Goal: Transaction & Acquisition: Purchase product/service

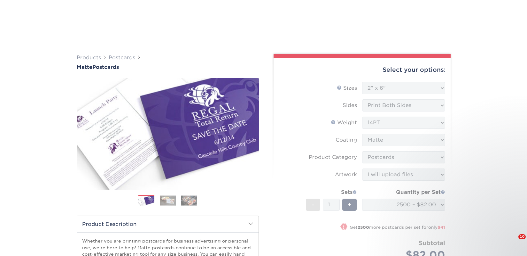
select select "2.00x6.00"
select select "9b7272e0-d6c8-4c3c-8e97-d3a1bcdab858"
select select "upload"
select select "2500 – $82.00"
select select "23bed37c-fa74-46a4-afc9-d3c3160655ce"
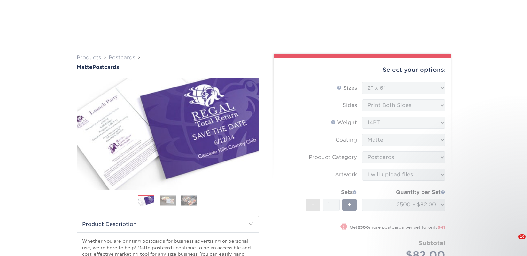
select select "285515"
select select "03"
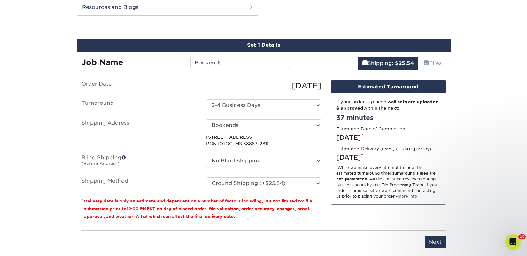
scroll to position [342, 0]
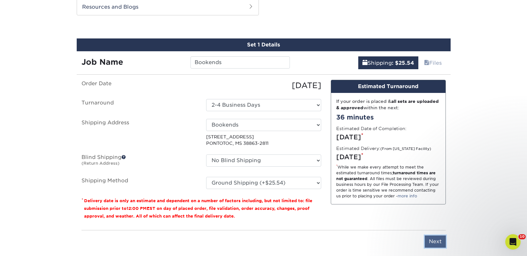
click at [436, 240] on input "Next" at bounding box center [435, 241] width 21 height 12
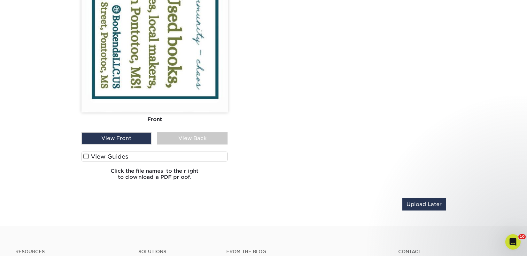
click at [212, 155] on label "View Guides" at bounding box center [155, 156] width 146 height 10
click at [0, 0] on input "View Guides" at bounding box center [0, 0] width 0 height 0
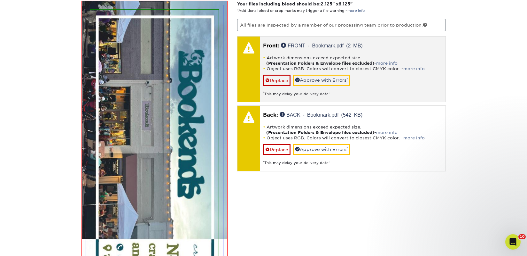
scroll to position [419, 0]
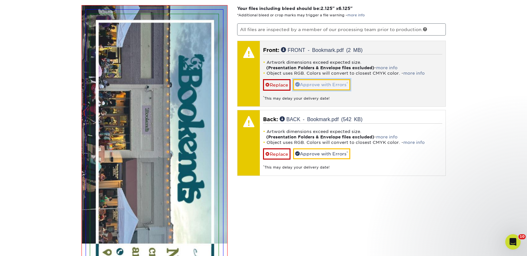
click at [332, 83] on link "Approve with Errors *" at bounding box center [321, 84] width 57 height 11
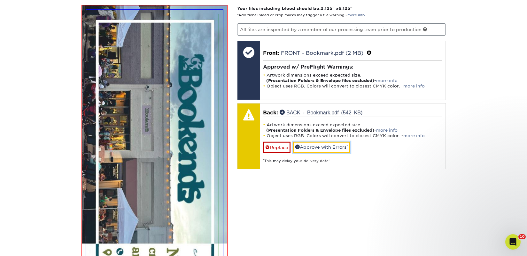
scroll to position [551, 0]
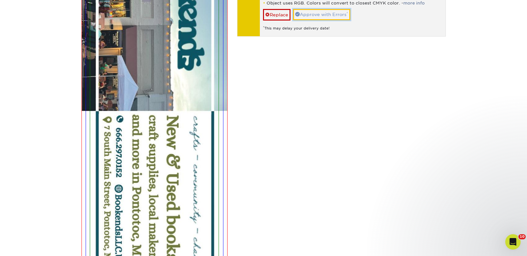
click at [326, 11] on link "Approve with Errors *" at bounding box center [321, 14] width 57 height 11
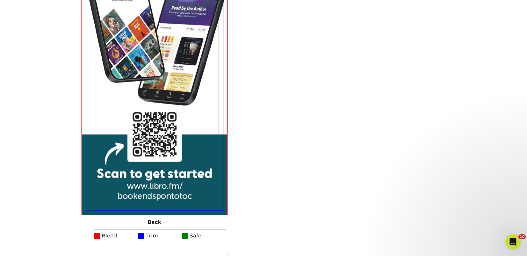
scroll to position [1142, 0]
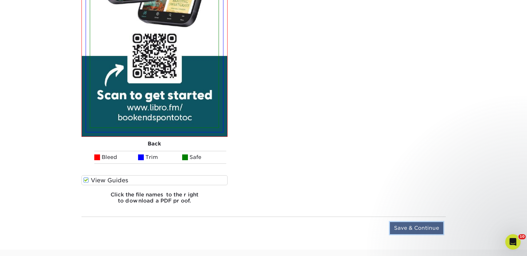
click at [400, 229] on input "Save & Continue" at bounding box center [416, 228] width 53 height 12
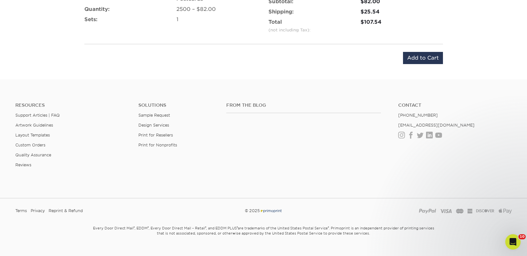
scroll to position [345, 0]
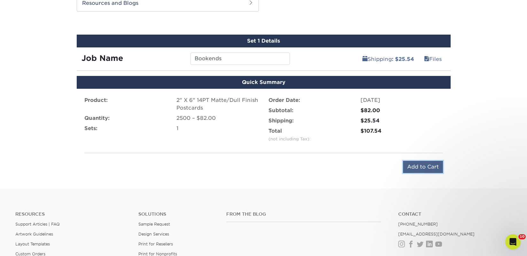
click at [413, 169] on input "Add to Cart" at bounding box center [423, 167] width 40 height 12
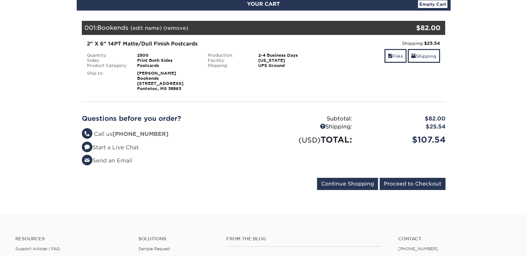
scroll to position [117, 0]
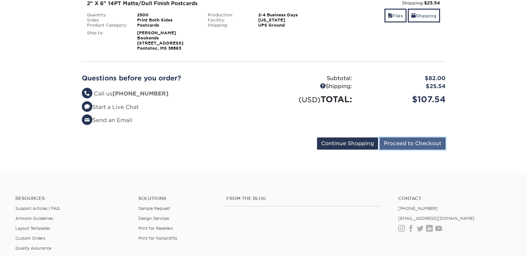
click at [387, 144] on input "Proceed to Checkout" at bounding box center [413, 143] width 66 height 12
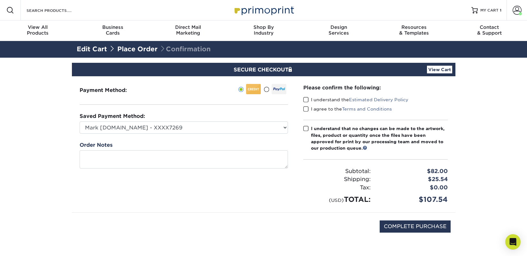
click at [344, 102] on label "I understand the Estimated Delivery Policy" at bounding box center [356, 99] width 105 height 6
click at [0, 0] on input "I understand the Estimated Delivery Policy" at bounding box center [0, 0] width 0 height 0
click at [321, 112] on div "I agree to the Terms and Conditions" at bounding box center [376, 110] width 145 height 9
click at [322, 112] on label "I agree to the Terms and Conditions" at bounding box center [348, 109] width 89 height 6
click at [0, 0] on input "I agree to the Terms and Conditions" at bounding box center [0, 0] width 0 height 0
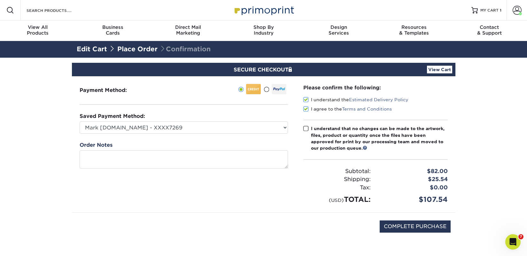
drag, startPoint x: 324, startPoint y: 129, endPoint x: 333, endPoint y: 139, distance: 14.0
click at [324, 130] on div "I understand that no changes can be made to the artwork, files, product or quan…" at bounding box center [379, 138] width 137 height 26
click at [0, 0] on input "I understand that no changes can be made to the artwork, files, product or quan…" at bounding box center [0, 0] width 0 height 0
click at [309, 129] on label "I understand that no changes can be made to the artwork, files, product or quan…" at bounding box center [376, 138] width 145 height 26
click at [0, 0] on input "I understand that no changes can be made to the artwork, files, product or quan…" at bounding box center [0, 0] width 0 height 0
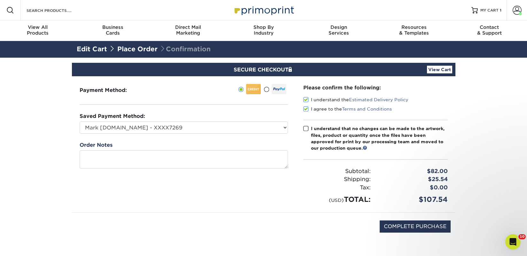
click at [302, 126] on div "Please confirm the following: I understand the Estimated Delivery Policy I agre…" at bounding box center [376, 144] width 160 height 136
click at [308, 129] on span at bounding box center [306, 128] width 5 height 6
click at [0, 0] on input "I understand that no changes can be made to the artwork, files, product or quan…" at bounding box center [0, 0] width 0 height 0
click at [393, 222] on input "COMPLETE PURCHASE" at bounding box center [415, 226] width 71 height 12
type input "PROCESSING, PLEASE WAIT..."
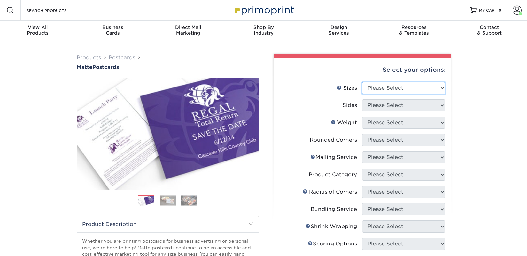
click at [381, 86] on select "Please Select 1.5" x 7" 2" x 4" 2" x 6" 2" x 7" 2" x 8" 2.12" x 5.5" 2.125" x 5…" at bounding box center [403, 88] width 83 height 12
select select "2.00x6.00"
click at [362, 82] on select "Please Select 1.5" x 7" 2" x 4" 2" x 6" 2" x 7" 2" x 8" 2.12" x 5.5" 2.125" x 5…" at bounding box center [403, 88] width 83 height 12
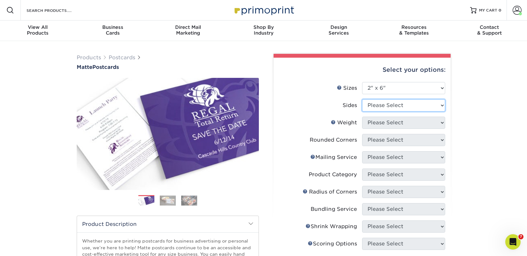
click at [379, 107] on select "Please Select Print Both Sides Print Front Only" at bounding box center [403, 105] width 83 height 12
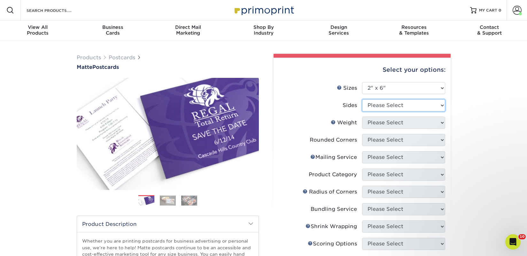
select select "13abbda7-1d64-4f25-8bb2-c179b224825d"
click at [362, 99] on select "Please Select Print Both Sides Print Front Only" at bounding box center [403, 105] width 83 height 12
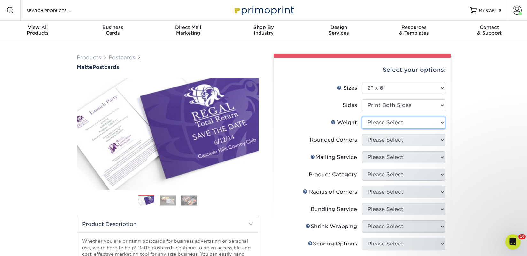
click at [378, 120] on select "Please Select 14PT 16PT" at bounding box center [403, 122] width 83 height 12
select select "14PT"
click at [362, 116] on select "Please Select 14PT 16PT" at bounding box center [403, 122] width 83 height 12
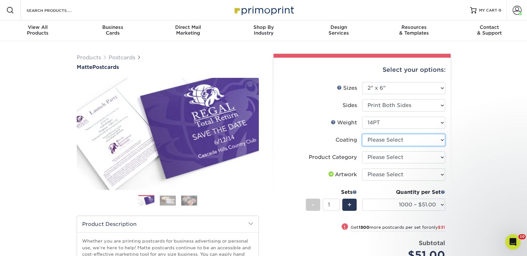
click at [374, 139] on select at bounding box center [403, 140] width 83 height 12
select select "121bb7b5-3b4d-429f-bd8d-bbf80e953313"
click at [362, 134] on select at bounding box center [403, 140] width 83 height 12
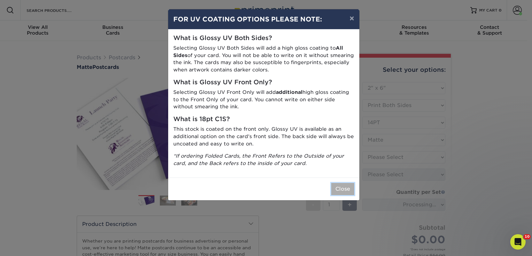
click at [345, 188] on button "Close" at bounding box center [342, 189] width 23 height 12
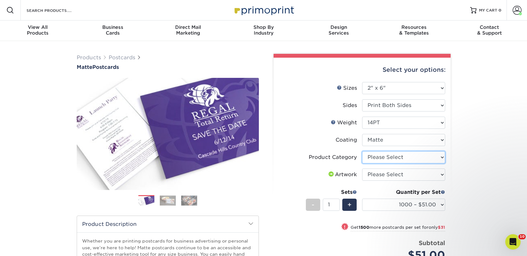
click at [377, 158] on select "Please Select Postcards" at bounding box center [403, 157] width 83 height 12
select select "9b7272e0-d6c8-4c3c-8e97-d3a1bcdab858"
click at [362, 151] on select "Please Select Postcards" at bounding box center [403, 157] width 83 height 12
click at [378, 175] on select "Please Select I will upload files I need a design - $150" at bounding box center [403, 174] width 83 height 12
select select "upload"
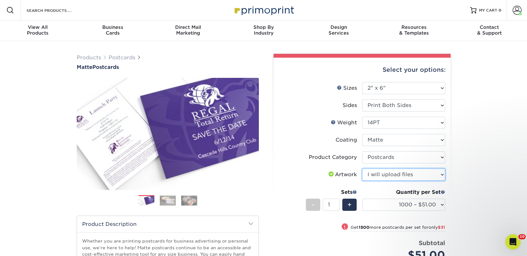
click at [362, 168] on select "Please Select I will upload files I need a design - $150" at bounding box center [403, 174] width 83 height 12
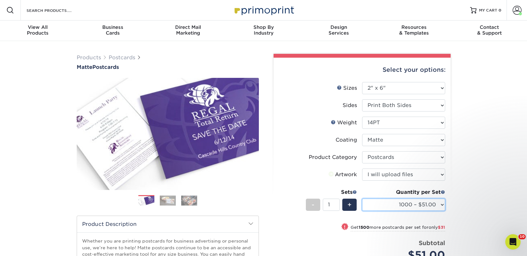
click at [388, 204] on select "1000 – $51.00 2500 – $82.00 5000 – $123.00 10000 – $234.00 15000 – $344.00 2000…" at bounding box center [403, 204] width 83 height 12
select select "2500 – $82.00"
click at [362, 198] on select "1000 – $51.00 2500 – $82.00 5000 – $123.00 10000 – $234.00 15000 – $344.00 2000…" at bounding box center [403, 204] width 83 height 12
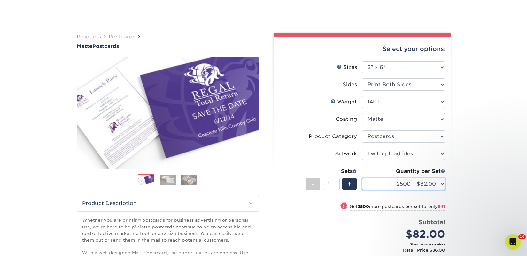
scroll to position [111, 0]
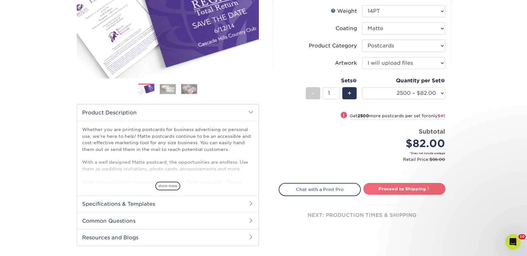
click at [388, 185] on link "Proceed to Shipping" at bounding box center [405, 189] width 82 height 12
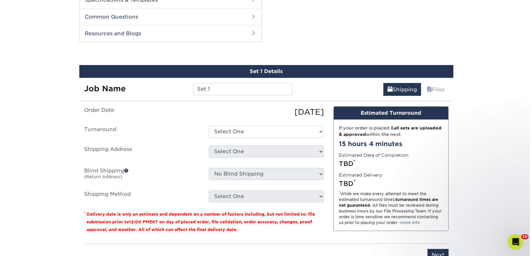
scroll to position [326, 0]
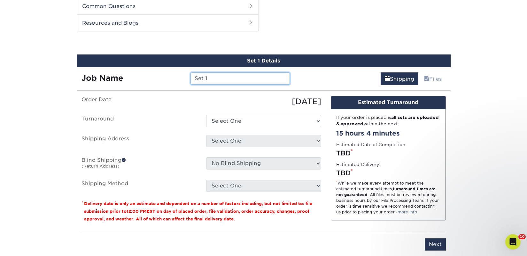
click at [198, 78] on input "Set 1" at bounding box center [240, 78] width 99 height 12
paste input "Books & Company"
type input "Books & Company"
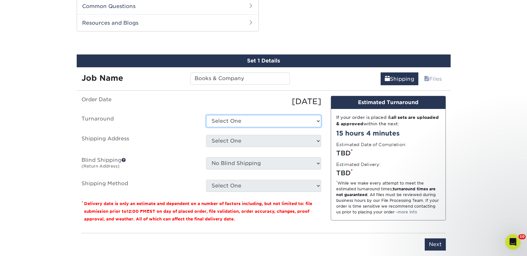
click at [218, 121] on select "Select One 2-4 Business Days 2 Day Next Business Day" at bounding box center [263, 121] width 115 height 12
select select "23bed37c-fa74-46a4-afc9-d3c3160655ce"
click at [206, 115] on select "Select One 2-4 Business Days 2 Day Next Business Day" at bounding box center [263, 121] width 115 height 12
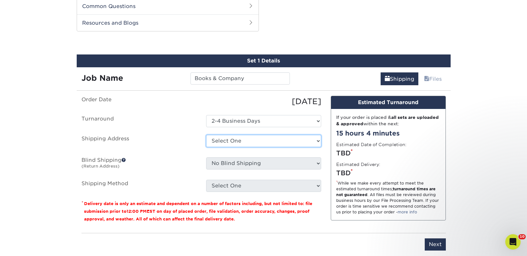
click at [222, 139] on select "Select One 2nd Floor Convention Center A Better Today Books & Boutique A Good B…" at bounding box center [263, 141] width 115 height 12
select select "newaddress"
click at [206, 135] on select "Select One 2nd Floor Convention Center A Better Today Books & Boutique A Good B…" at bounding box center [263, 141] width 115 height 12
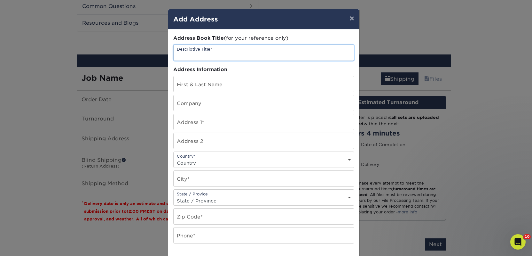
click at [218, 56] on input "text" at bounding box center [264, 53] width 180 height 16
paste input "Books & Company"
type input "Books & Company"
click at [196, 104] on input "text" at bounding box center [264, 103] width 180 height 16
paste input "Books & Company"
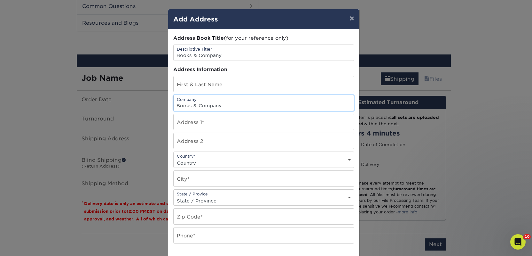
type input "Books & Company"
click at [204, 88] on input "text" at bounding box center [264, 84] width 180 height 16
paste input "Kayli VanderMeer"
type input "Kayli VanderMeer"
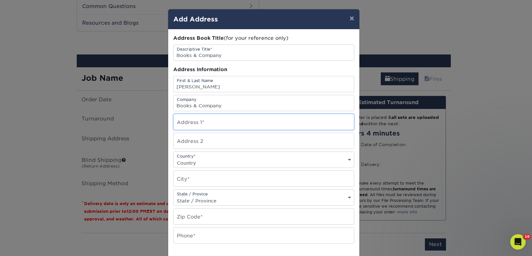
click at [200, 117] on input "text" at bounding box center [264, 122] width 180 height 16
paste input "1685 3rd Ave"
type input "1685 3rd Ave"
click at [196, 160] on select "Country United States Canada ----------------------------- Afghanistan Albania …" at bounding box center [264, 162] width 180 height 9
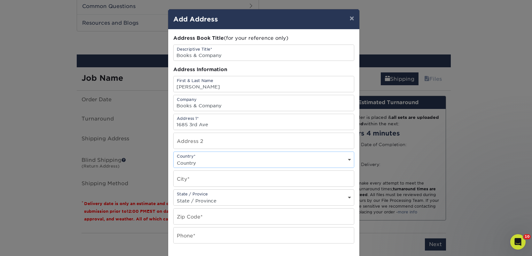
select select "CA"
click at [174, 158] on select "Country United States Canada ----------------------------- Afghanistan Albania …" at bounding box center [264, 162] width 180 height 9
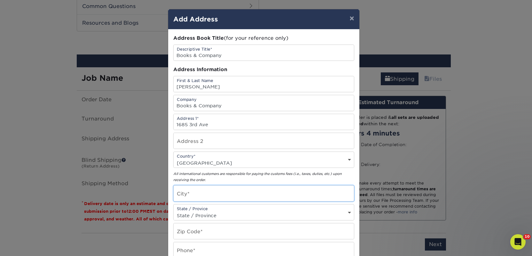
click at [197, 195] on input "text" at bounding box center [264, 193] width 180 height 16
paste input "Prince George"
type input "Prince George"
click at [204, 212] on select "State / Province Alabama Alaska Arizona Arkansas California Colorado Connecticu…" at bounding box center [264, 214] width 180 height 9
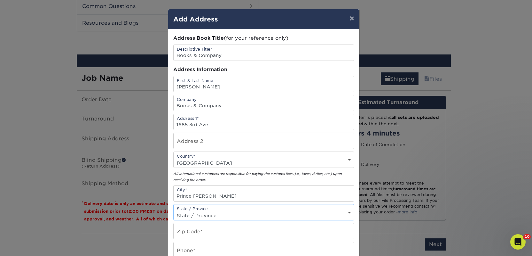
select select "BC"
click at [174, 210] on select "State / Province Alabama Alaska Arizona Arkansas California Colorado Connecticu…" at bounding box center [264, 214] width 180 height 9
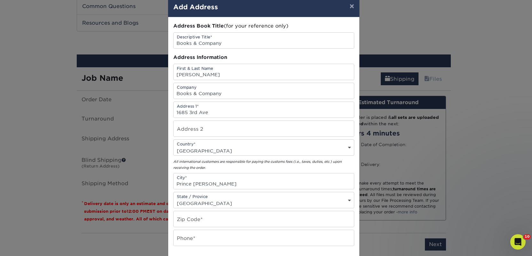
scroll to position [12, 0]
click at [199, 216] on input "text" at bounding box center [264, 218] width 180 height 16
paste input "V2L 3G5"
type input "V2L 3G5"
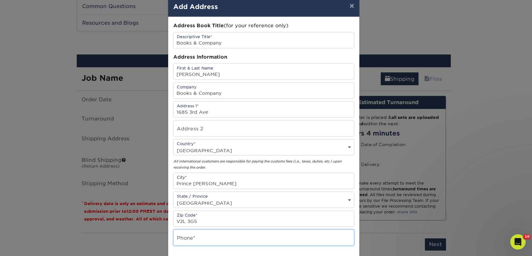
click at [196, 235] on input "text" at bounding box center [264, 237] width 180 height 16
type input "4257367064"
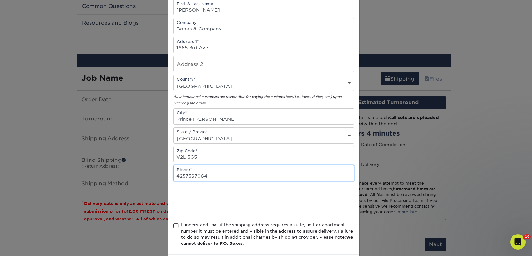
scroll to position [107, 0]
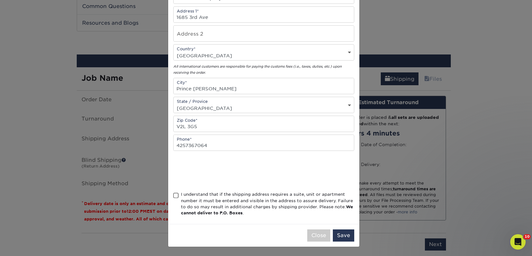
click at [177, 193] on div "I understand that if the shipping address requires a suite, unit or apartment n…" at bounding box center [263, 205] width 181 height 28
click at [175, 196] on span at bounding box center [175, 195] width 5 height 6
click at [0, 0] on input "I understand that if the shipping address requires a suite, unit or apartment n…" at bounding box center [0, 0] width 0 height 0
click at [344, 236] on button "Save" at bounding box center [343, 235] width 21 height 12
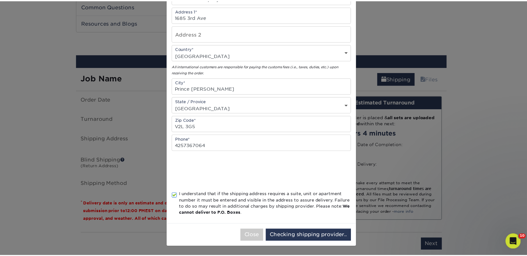
scroll to position [0, 0]
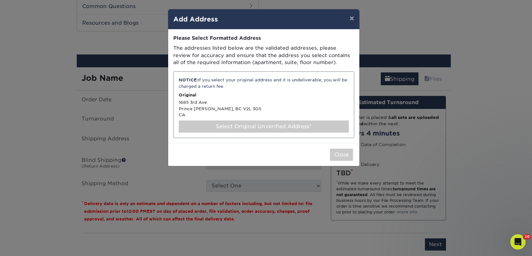
click at [214, 125] on div "Select Original Unverified Address*" at bounding box center [264, 126] width 170 height 12
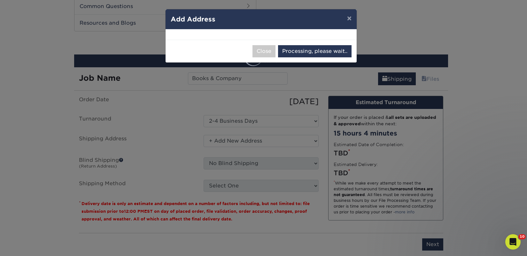
select select "285538"
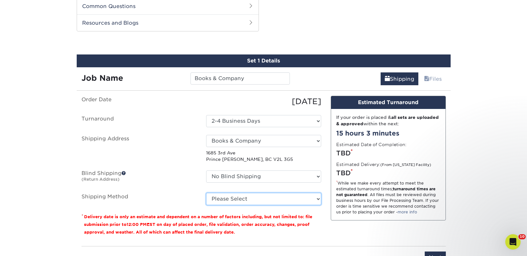
click at [245, 195] on select "Please Select Standard (+$58.88) Worldwide Expedited (+$66.02) Saver (+$96.49)" at bounding box center [263, 199] width 115 height 12
select select "11"
click at [206, 193] on select "Please Select Standard (+$58.88) Worldwide Expedited (+$66.02) Saver (+$96.49)" at bounding box center [263, 199] width 115 height 12
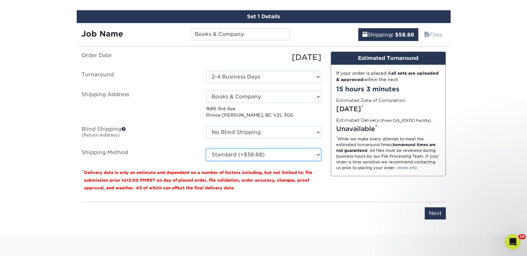
scroll to position [378, 0]
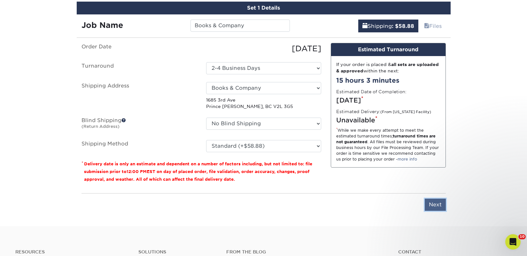
click at [437, 203] on input "Next" at bounding box center [435, 204] width 21 height 12
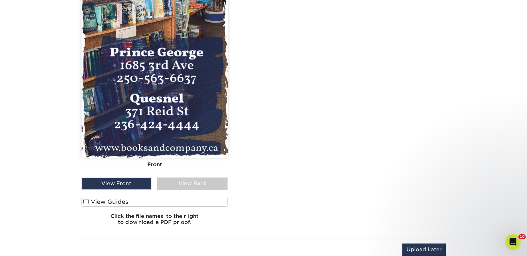
scroll to position [690, 0]
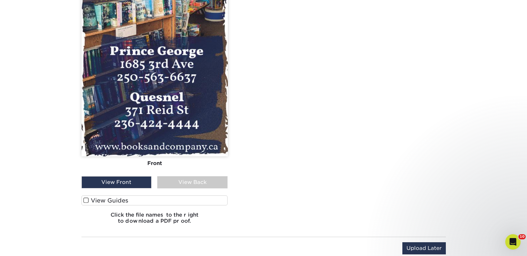
click at [109, 198] on label "View Guides" at bounding box center [155, 200] width 146 height 10
click at [0, 0] on input "View Guides" at bounding box center [0, 0] width 0 height 0
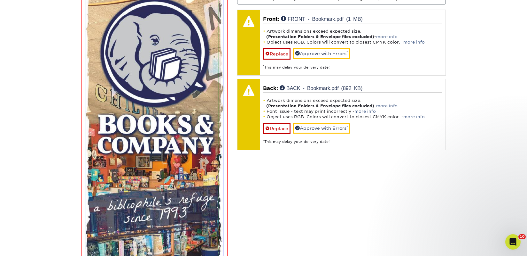
scroll to position [446, 0]
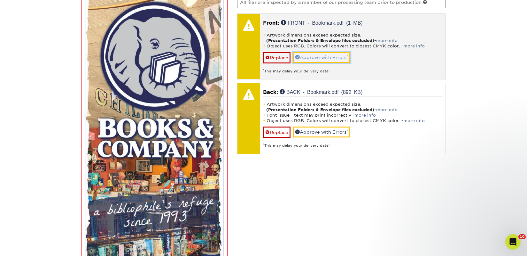
click at [313, 55] on link "Approve with Errors *" at bounding box center [321, 57] width 57 height 11
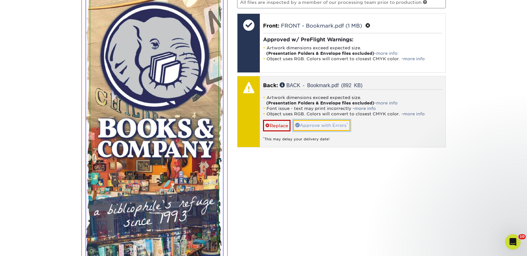
click at [326, 123] on link "Approve with Errors *" at bounding box center [321, 125] width 57 height 11
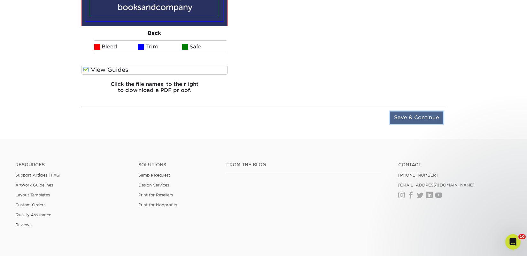
click at [404, 118] on input "Save & Continue" at bounding box center [416, 117] width 53 height 12
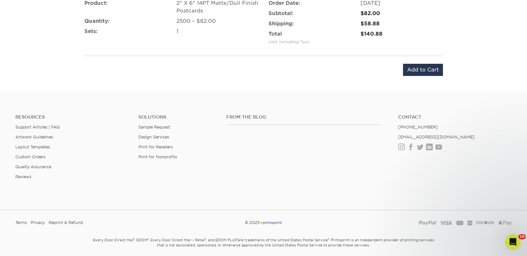
scroll to position [411, 0]
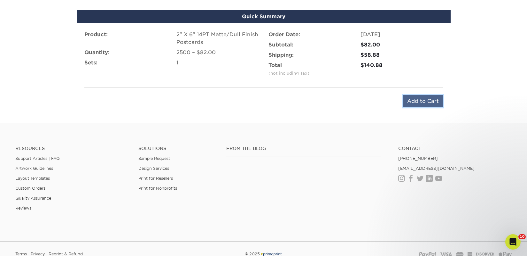
click at [412, 105] on input "Add to Cart" at bounding box center [423, 101] width 40 height 12
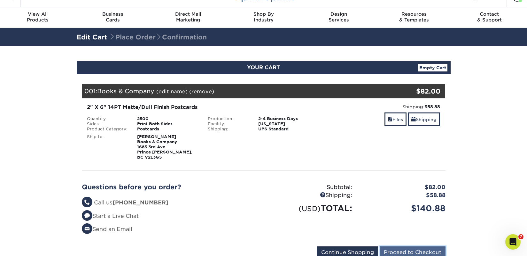
click at [391, 246] on input "Proceed to Checkout" at bounding box center [413, 252] width 66 height 12
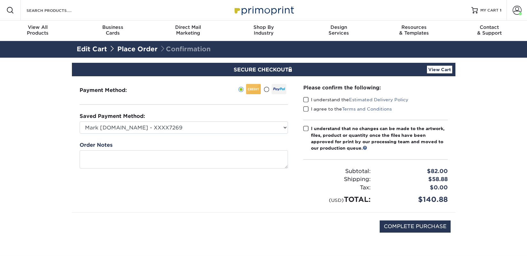
click at [307, 101] on span at bounding box center [306, 100] width 5 height 6
click at [0, 0] on input "I understand the Estimated Delivery Policy" at bounding box center [0, 0] width 0 height 0
click at [306, 108] on span at bounding box center [306, 109] width 5 height 6
click at [0, 0] on input "I agree to the Terms and Conditions" at bounding box center [0, 0] width 0 height 0
click at [308, 130] on span at bounding box center [306, 128] width 5 height 6
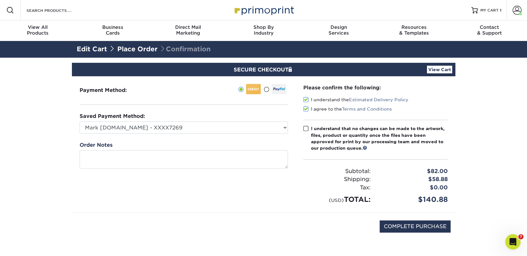
click at [0, 0] on input "I understand that no changes can be made to the artwork, files, product or quan…" at bounding box center [0, 0] width 0 height 0
click at [390, 228] on input "COMPLETE PURCHASE" at bounding box center [415, 226] width 71 height 12
type input "PROCESSING, PLEASE WAIT..."
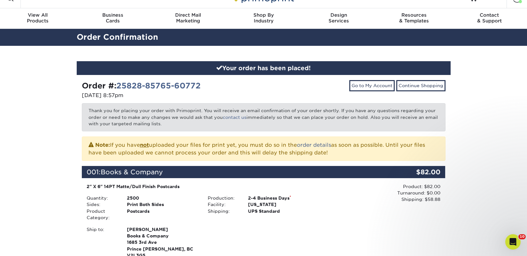
scroll to position [6, 0]
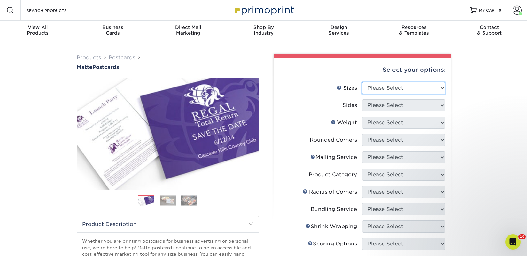
click at [391, 89] on select "Please Select 1.5" x 7" 2" x 4" 2" x 6" 2" x 7" 2" x 8" 2.12" x 5.5" 2.125" x 5…" at bounding box center [403, 88] width 83 height 12
select select "2.00x6.00"
click at [362, 82] on select "Please Select 1.5" x 7" 2" x 4" 2" x 6" 2" x 7" 2" x 8" 2.12" x 5.5" 2.125" x 5…" at bounding box center [403, 88] width 83 height 12
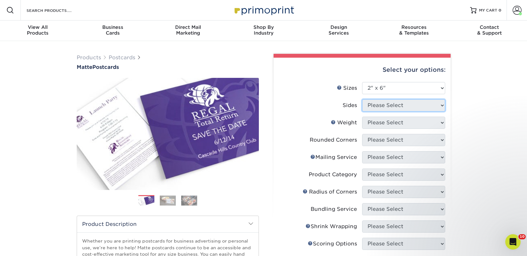
click at [386, 104] on select "Please Select" at bounding box center [403, 105] width 83 height 12
select select "13abbda7-1d64-4f25-8bb2-c179b224825d"
click at [362, 99] on select "Please Select Print Both Sides Print Front Only" at bounding box center [403, 105] width 83 height 12
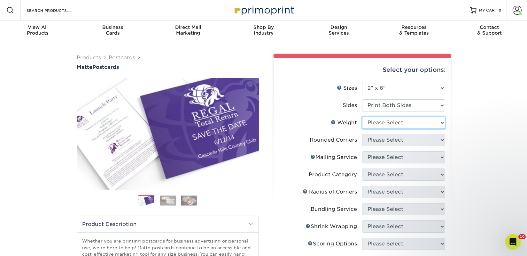
click at [384, 124] on select "Please Select 14PT 16PT" at bounding box center [403, 122] width 83 height 12
select select "14PT"
click at [362, 116] on select "Please Select 14PT 16PT" at bounding box center [403, 122] width 83 height 12
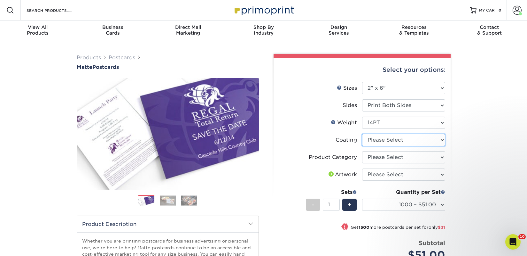
click at [388, 141] on select at bounding box center [403, 140] width 83 height 12
select select "121bb7b5-3b4d-429f-bd8d-bbf80e953313"
click at [362, 134] on select at bounding box center [403, 140] width 83 height 12
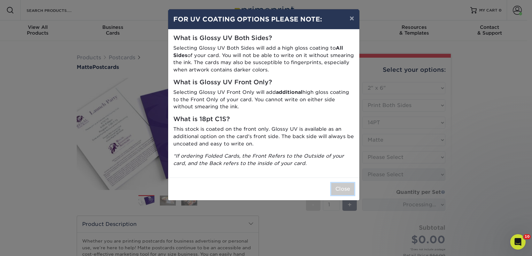
click at [347, 192] on button "Close" at bounding box center [342, 189] width 23 height 12
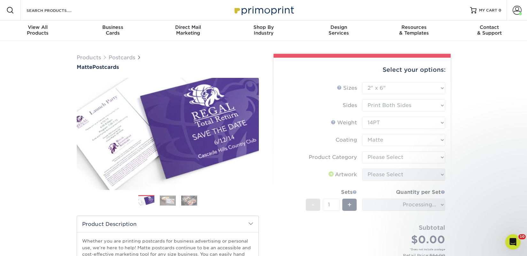
click at [381, 159] on form "Sizes Help Sizes Please Select 1.5" x 7" 2" x 4" 2" x 6" 2" x 7" 2" x 8" 2.12" …" at bounding box center [362, 176] width 167 height 189
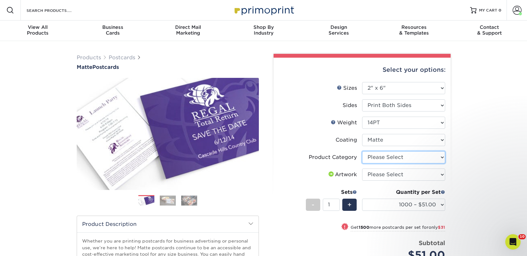
click at [381, 158] on select "Please Select Postcards" at bounding box center [403, 157] width 83 height 12
select select "9b7272e0-d6c8-4c3c-8e97-d3a1bcdab858"
click at [362, 151] on select "Please Select Postcards" at bounding box center [403, 157] width 83 height 12
click at [381, 173] on select "Please Select I will upload files I need a design - $150" at bounding box center [403, 174] width 83 height 12
select select "upload"
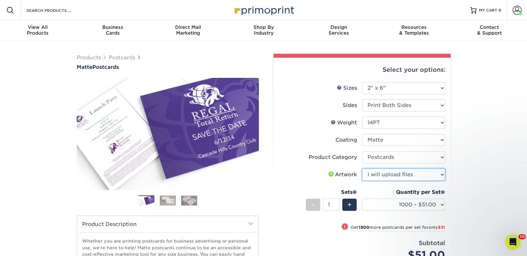
click at [362, 168] on select "Please Select I will upload files I need a design - $150" at bounding box center [403, 174] width 83 height 12
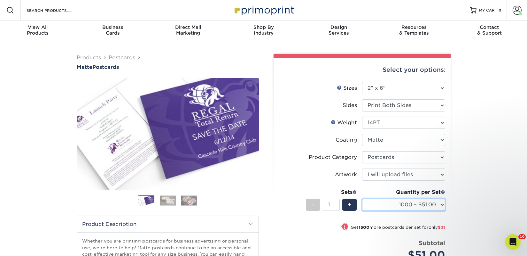
click at [394, 204] on select "1000 – $51.00 2500 – $82.00 5000 – $123.00 10000 – $234.00 15000 – $344.00 2000…" at bounding box center [403, 204] width 83 height 12
select select "2500 – $82.00"
click at [362, 198] on select "1000 – $51.00 2500 – $82.00 5000 – $123.00 10000 – $234.00 15000 – $344.00 2000…" at bounding box center [403, 204] width 83 height 12
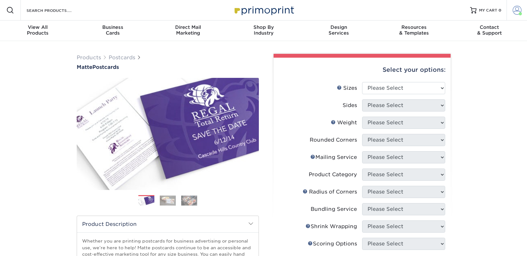
click at [516, 10] on span at bounding box center [517, 10] width 9 height 9
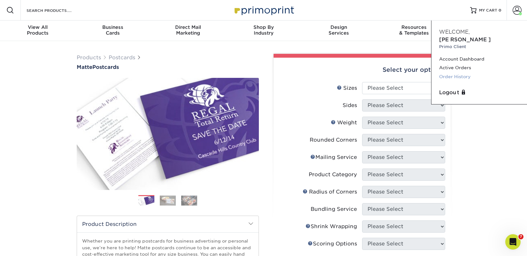
click at [457, 72] on link "Order History" at bounding box center [479, 76] width 80 height 9
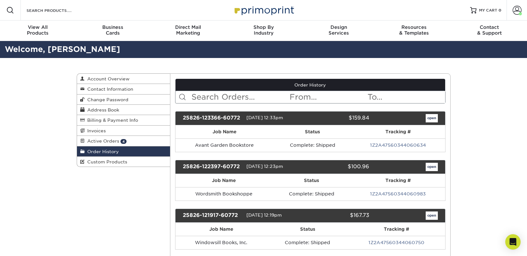
click at [248, 94] on input "text" at bounding box center [240, 97] width 98 height 12
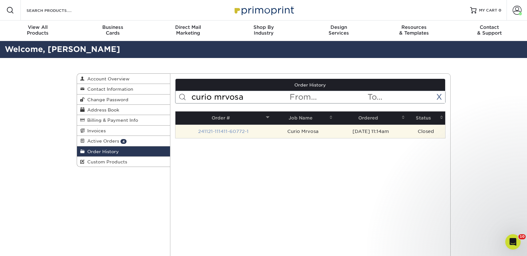
type input "curio mrvosa"
click at [232, 131] on link "241121-111411-60772-1" at bounding box center [223, 131] width 51 height 5
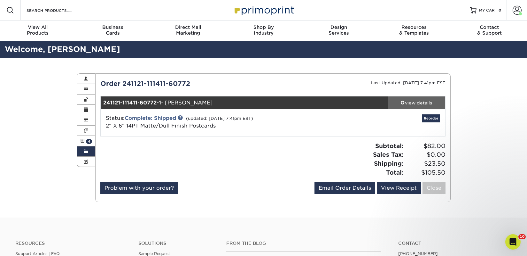
click at [421, 101] on div "view details" at bounding box center [417, 102] width 58 height 6
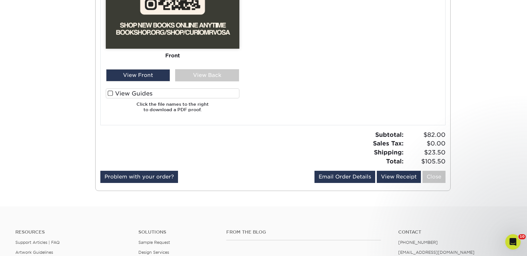
scroll to position [658, 0]
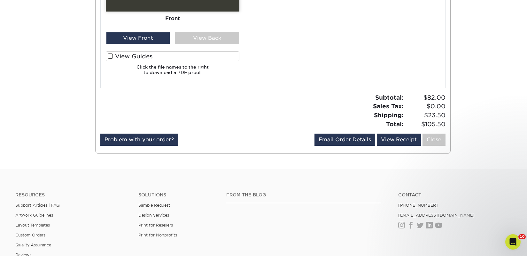
click at [119, 56] on label "View Guides" at bounding box center [173, 56] width 134 height 10
click at [0, 0] on input "View Guides" at bounding box center [0, 0] width 0 height 0
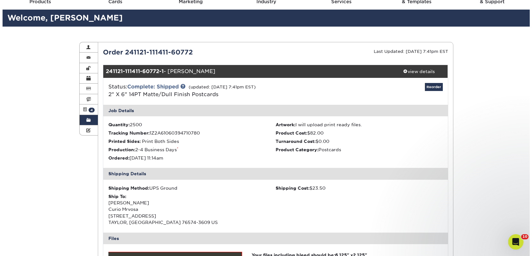
scroll to position [31, 0]
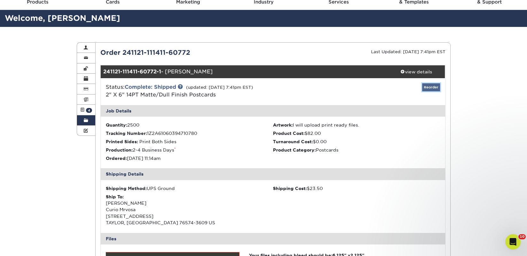
click at [432, 87] on link "Reorder" at bounding box center [432, 87] width 18 height 8
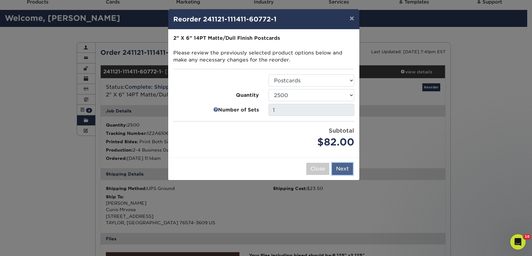
click at [342, 166] on button "Next" at bounding box center [342, 168] width 21 height 12
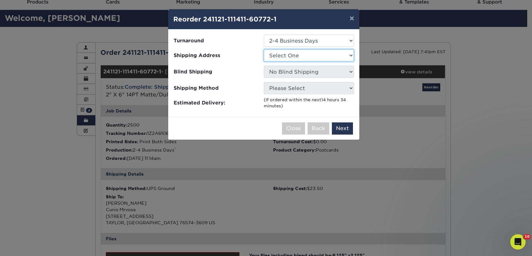
click at [286, 52] on select "Select One 2nd Floor Convention Center A Good Book Bookbug" at bounding box center [309, 55] width 90 height 12
select select "276421"
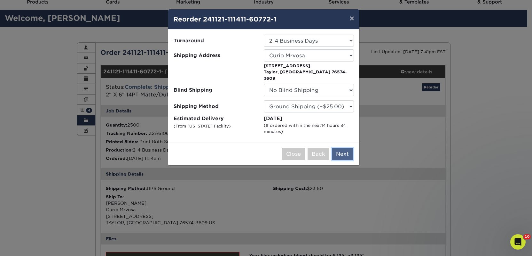
click at [341, 148] on button "Next" at bounding box center [342, 154] width 21 height 12
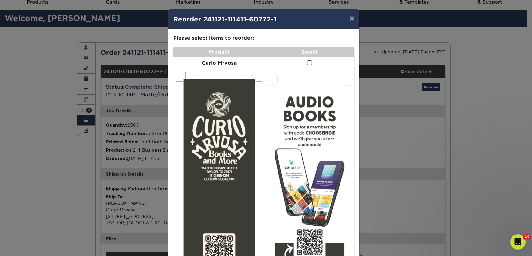
click at [307, 63] on span at bounding box center [309, 63] width 5 height 6
click at [0, 0] on input "checkbox" at bounding box center [0, 0] width 0 height 0
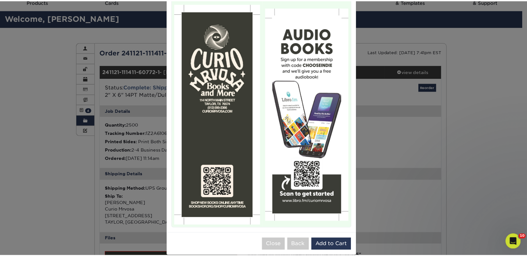
scroll to position [77, 0]
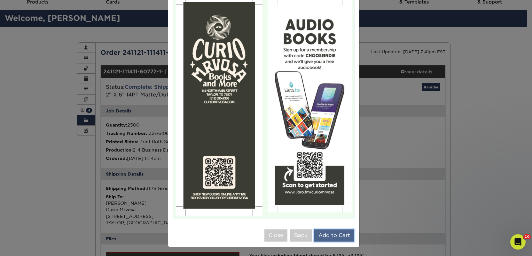
click at [326, 233] on button "Add to Cart" at bounding box center [334, 235] width 40 height 12
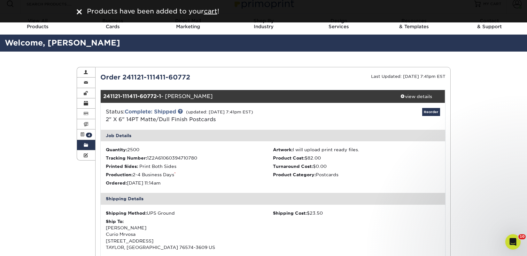
scroll to position [0, 0]
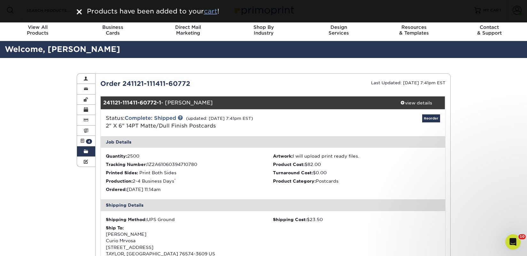
click at [215, 12] on u "cart" at bounding box center [210, 11] width 13 height 8
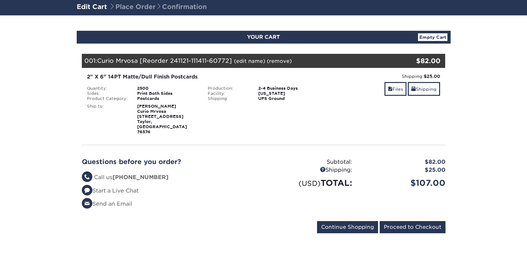
scroll to position [121, 0]
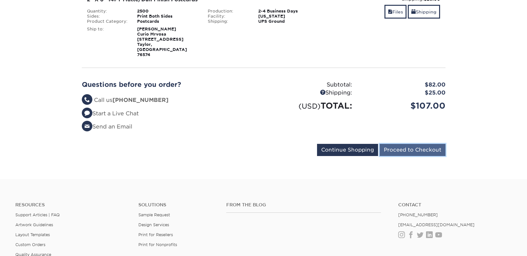
click at [385, 144] on input "Proceed to Checkout" at bounding box center [413, 150] width 66 height 12
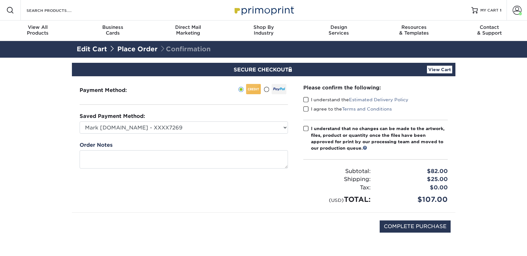
click at [306, 98] on span at bounding box center [306, 100] width 5 height 6
click at [0, 0] on input "I understand the Estimated Delivery Policy" at bounding box center [0, 0] width 0 height 0
click at [309, 111] on label "I agree to the Terms and Conditions" at bounding box center [348, 109] width 89 height 6
click at [0, 0] on input "I agree to the Terms and Conditions" at bounding box center [0, 0] width 0 height 0
click at [307, 130] on span at bounding box center [306, 128] width 5 height 6
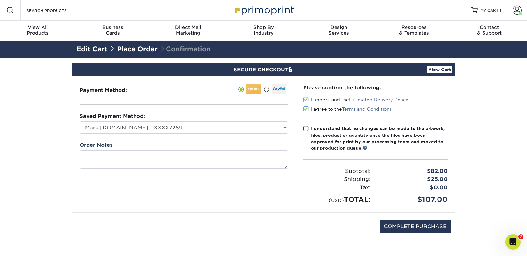
click at [0, 0] on input "I understand that no changes can be made to the artwork, files, product or quan…" at bounding box center [0, 0] width 0 height 0
click at [389, 228] on input "COMPLETE PURCHASE" at bounding box center [415, 226] width 71 height 12
type input "PROCESSING, PLEASE WAIT..."
